Goal: Information Seeking & Learning: Learn about a topic

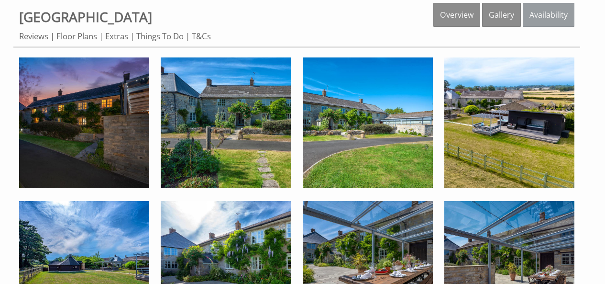
scroll to position [294, 0]
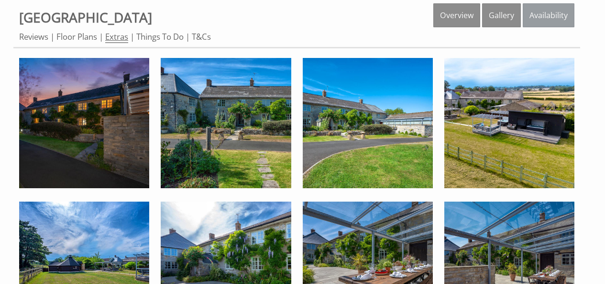
click at [121, 37] on link "Extras" at bounding box center [116, 37] width 23 height 12
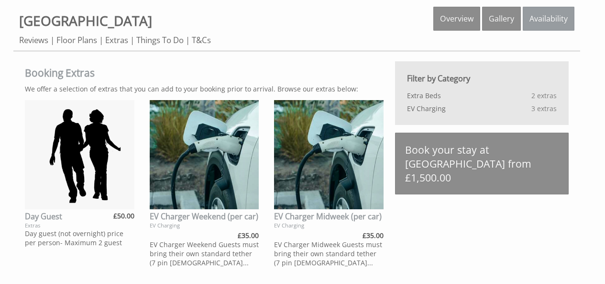
scroll to position [290, 0]
click at [39, 39] on link "Reviews" at bounding box center [33, 40] width 29 height 12
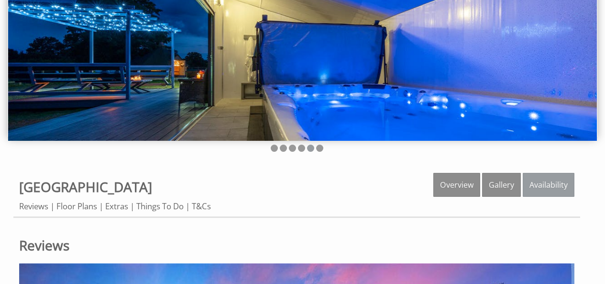
scroll to position [127, 0]
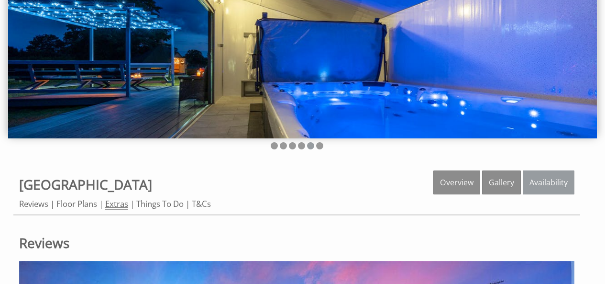
click at [108, 205] on link "Extras" at bounding box center [116, 204] width 23 height 12
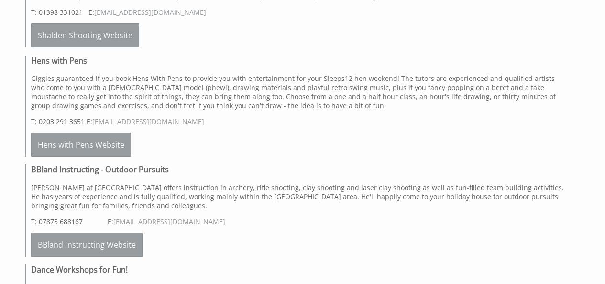
scroll to position [2046, 0]
